Goal: Obtain resource: Download file/media

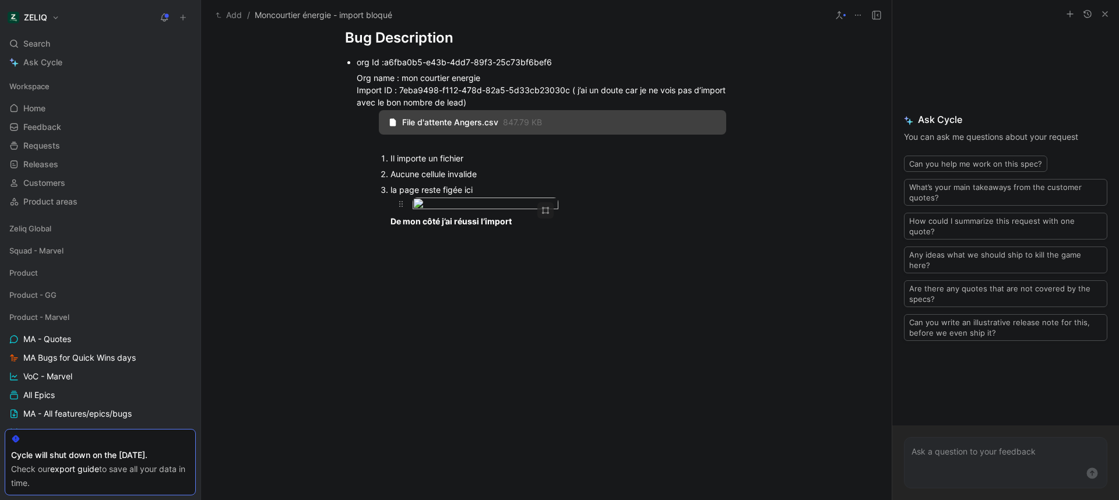
scroll to position [910, 0]
click at [458, 199] on body "ZELIQ Search ⌘ K Ask Cycle Workspace Home G then H Feedback G then F Requests G…" at bounding box center [559, 250] width 1119 height 500
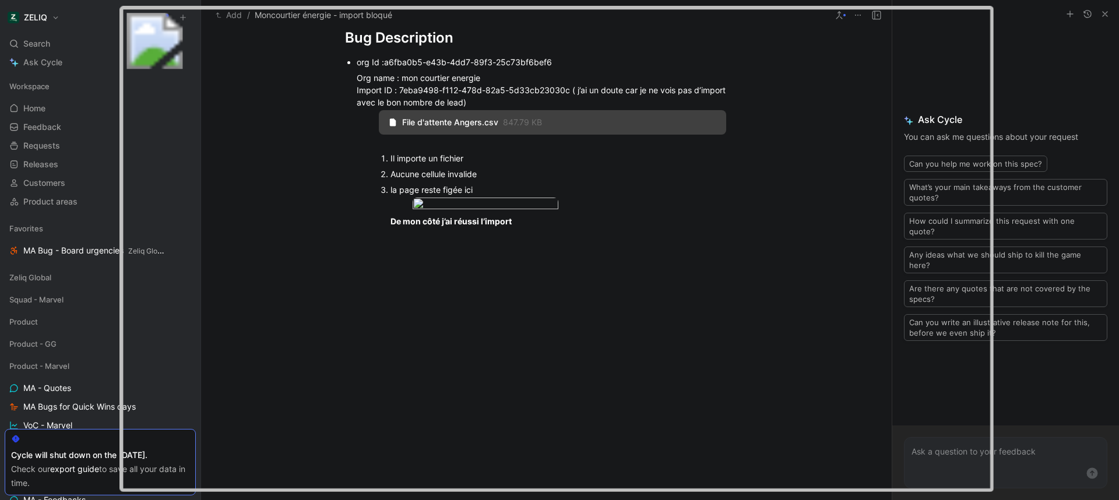
click at [467, 201] on img at bounding box center [557, 248] width 874 height 485
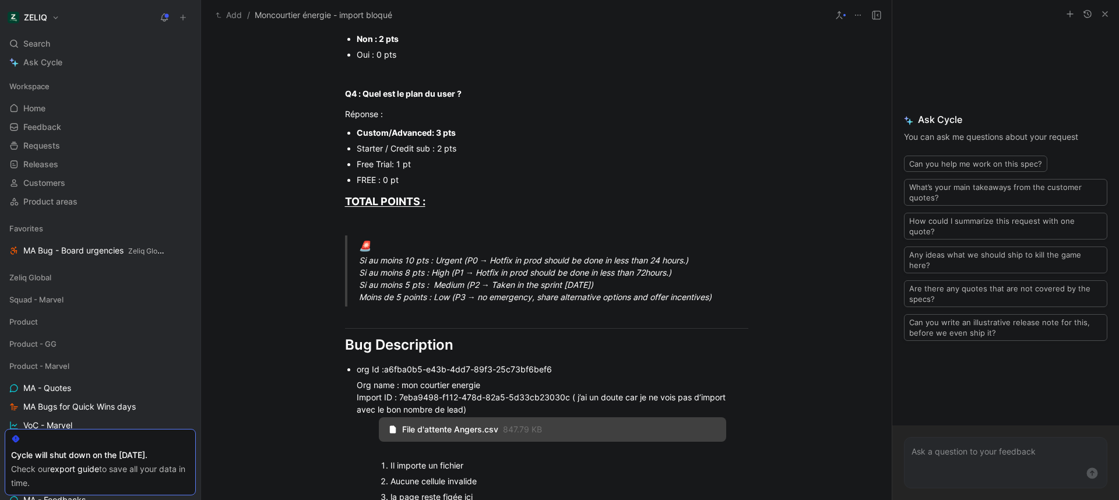
scroll to position [790, 0]
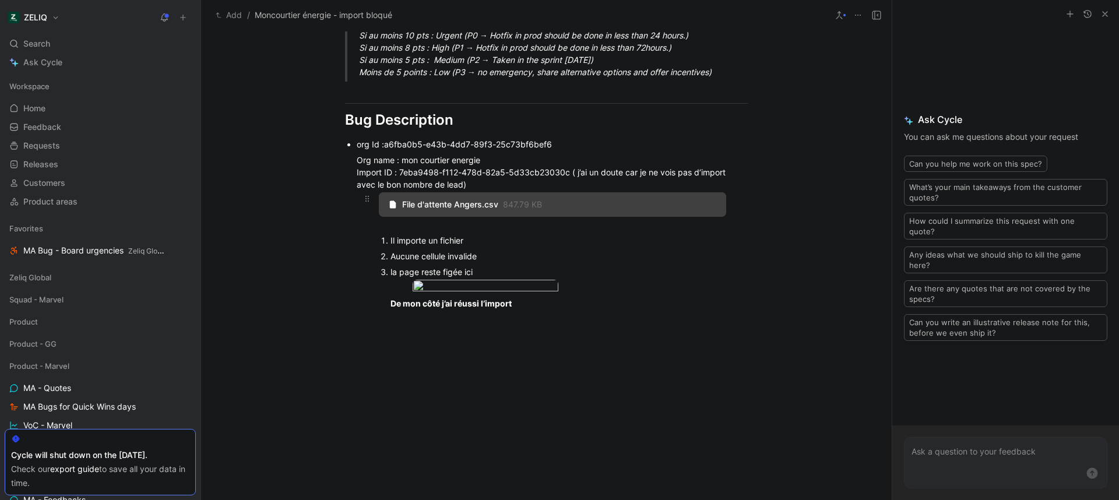
click at [466, 211] on div "File d'attente [GEOGRAPHIC_DATA]csv 847.79 KB" at bounding box center [552, 204] width 347 height 24
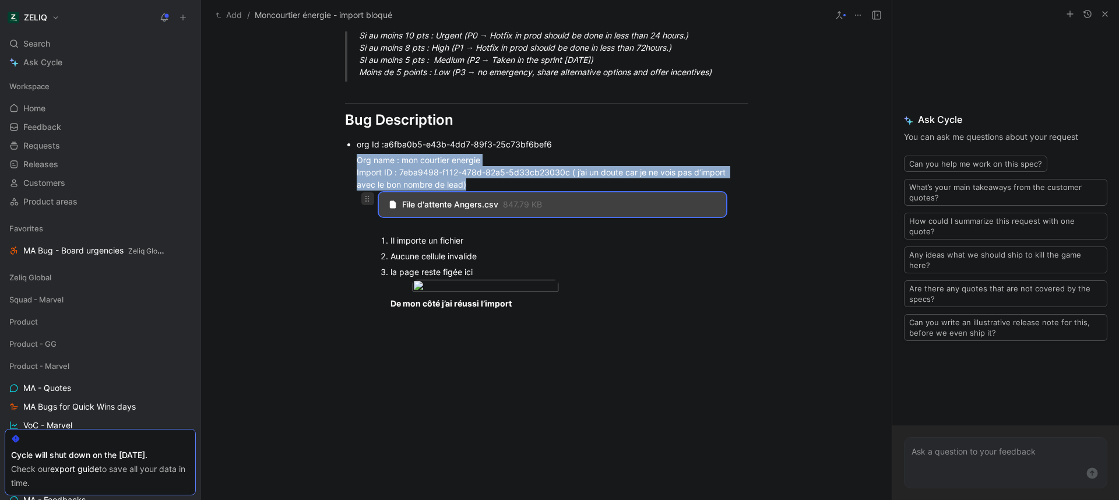
click at [363, 203] on icon at bounding box center [367, 198] width 9 height 9
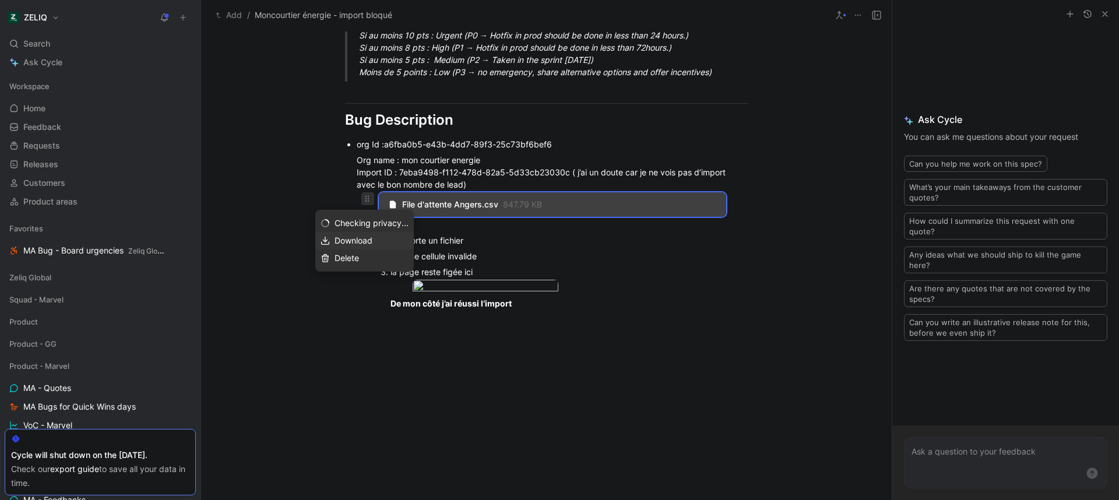
click at [373, 240] on div "Download" at bounding box center [372, 241] width 74 height 14
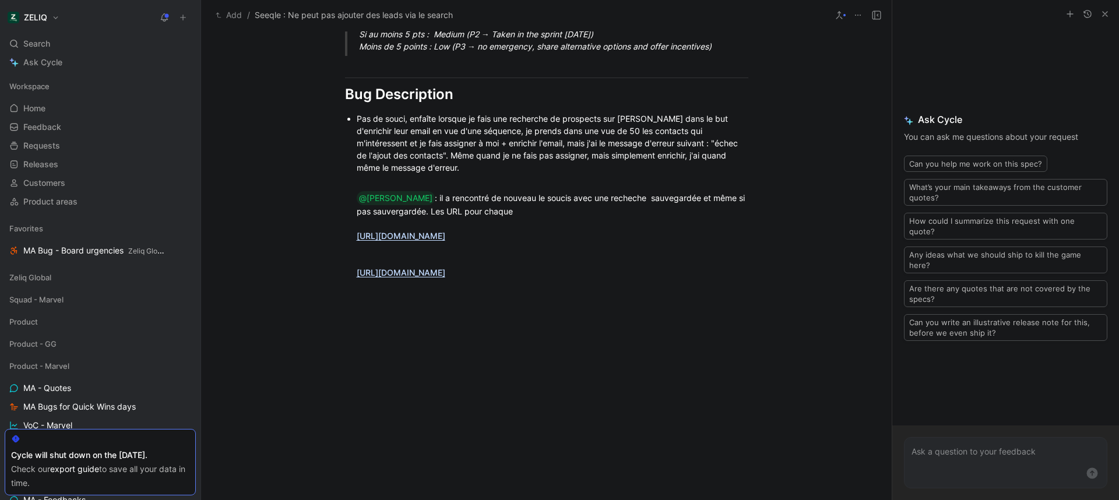
scroll to position [813, 0]
click at [444, 236] on link "[URL][DOMAIN_NAME]" at bounding box center [401, 240] width 89 height 10
click at [515, 173] on body "ZELIQ Search ⌘ K Ask Cycle Workspace Home G then H Feedback G then F Requests G…" at bounding box center [559, 250] width 1119 height 500
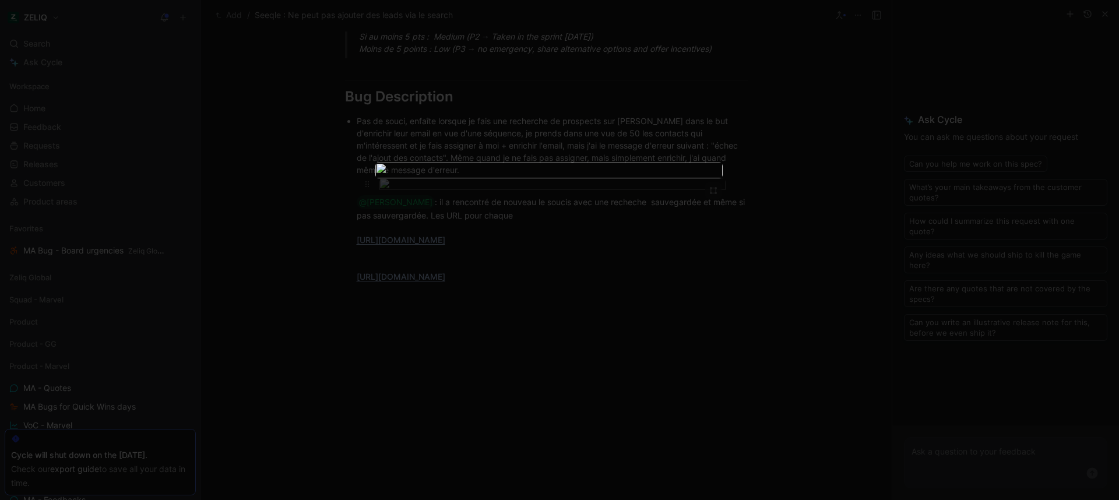
click at [515, 173] on img at bounding box center [548, 171] width 347 height 16
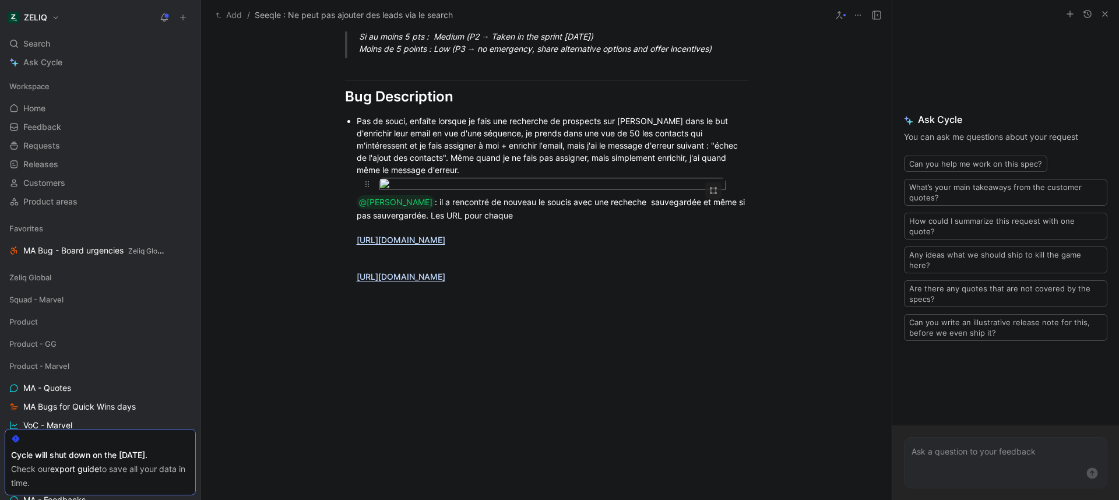
click at [515, 173] on img at bounding box center [555, 213] width 770 height 281
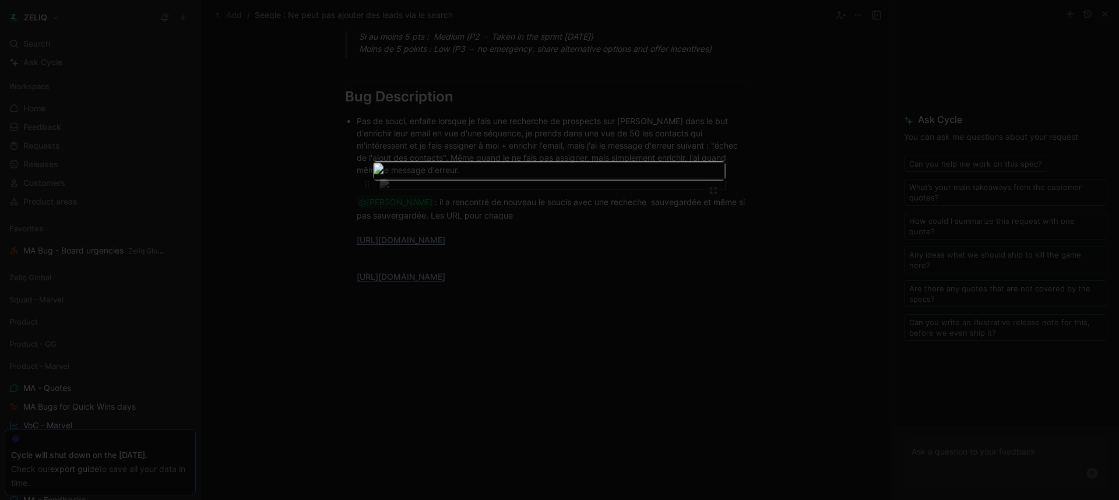
click at [515, 173] on img at bounding box center [549, 170] width 353 height 19
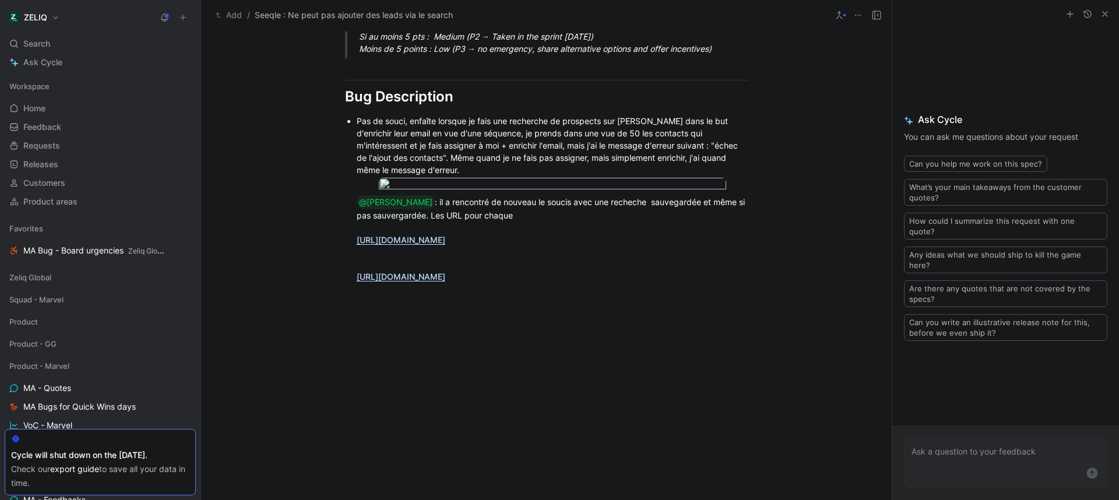
click at [772, 186] on img at bounding box center [559, 250] width 1119 height 500
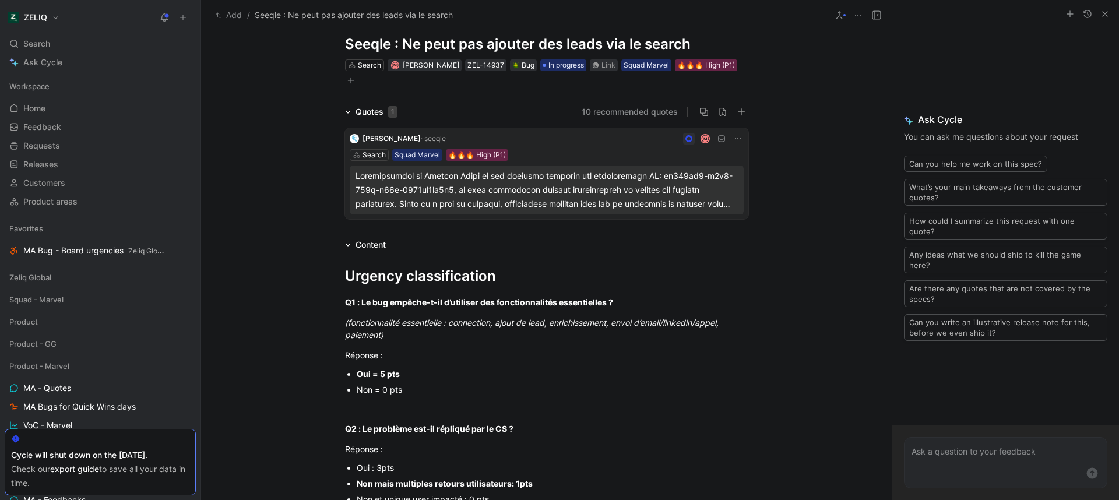
scroll to position [0, 0]
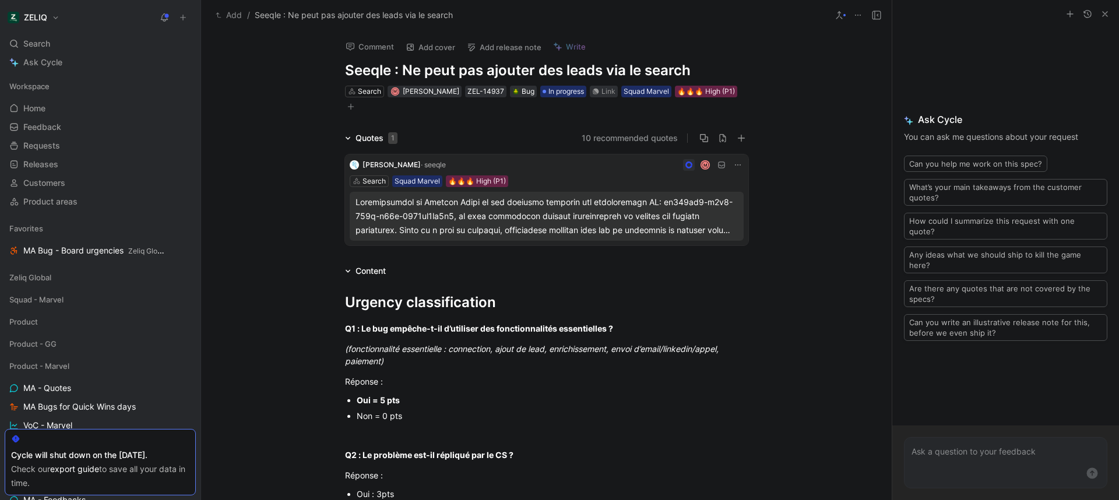
click at [378, 47] on button "Comment" at bounding box center [369, 46] width 59 height 16
